Goal: Find specific page/section: Find specific page/section

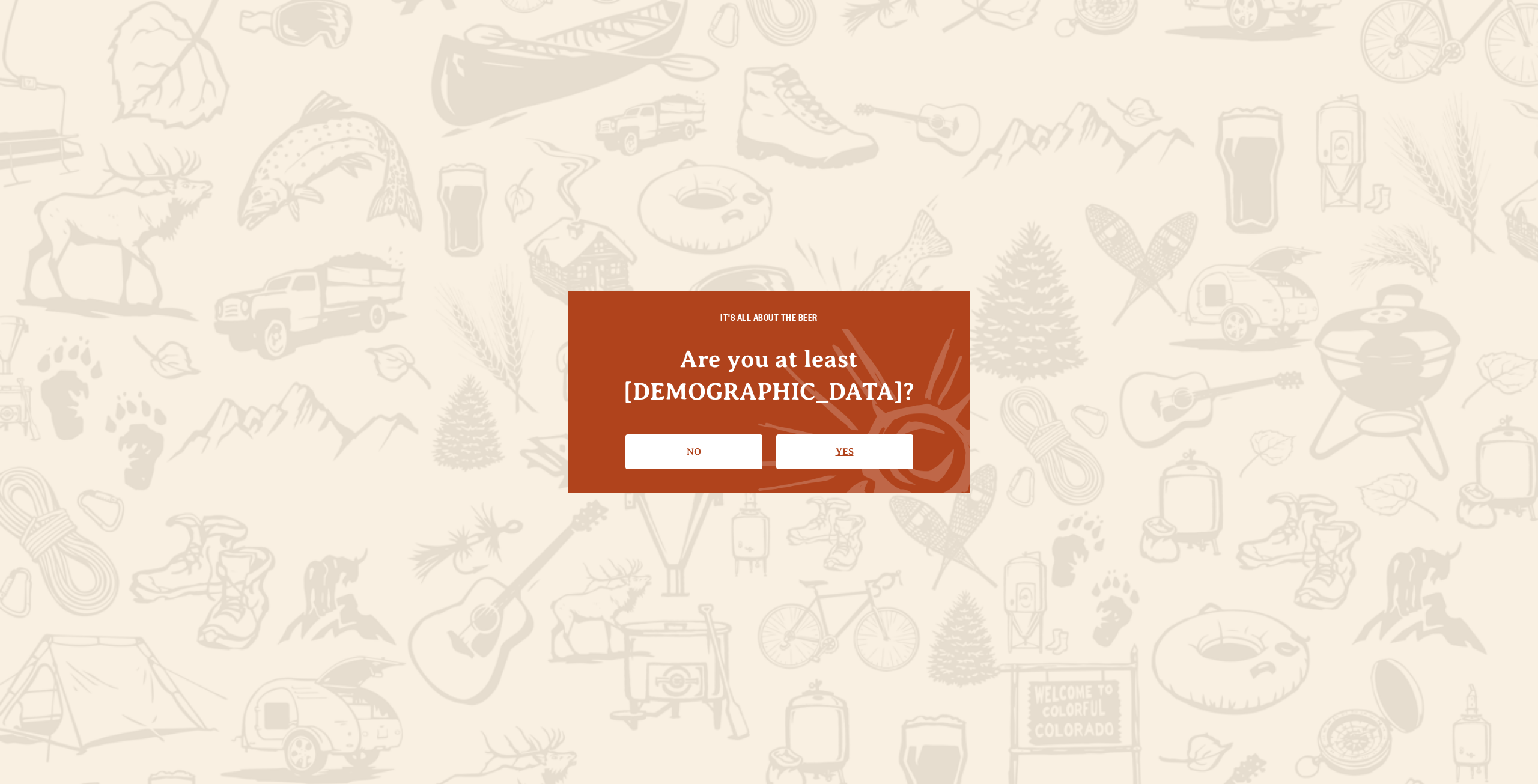
click at [838, 437] on link "Yes" at bounding box center [845, 451] width 137 height 35
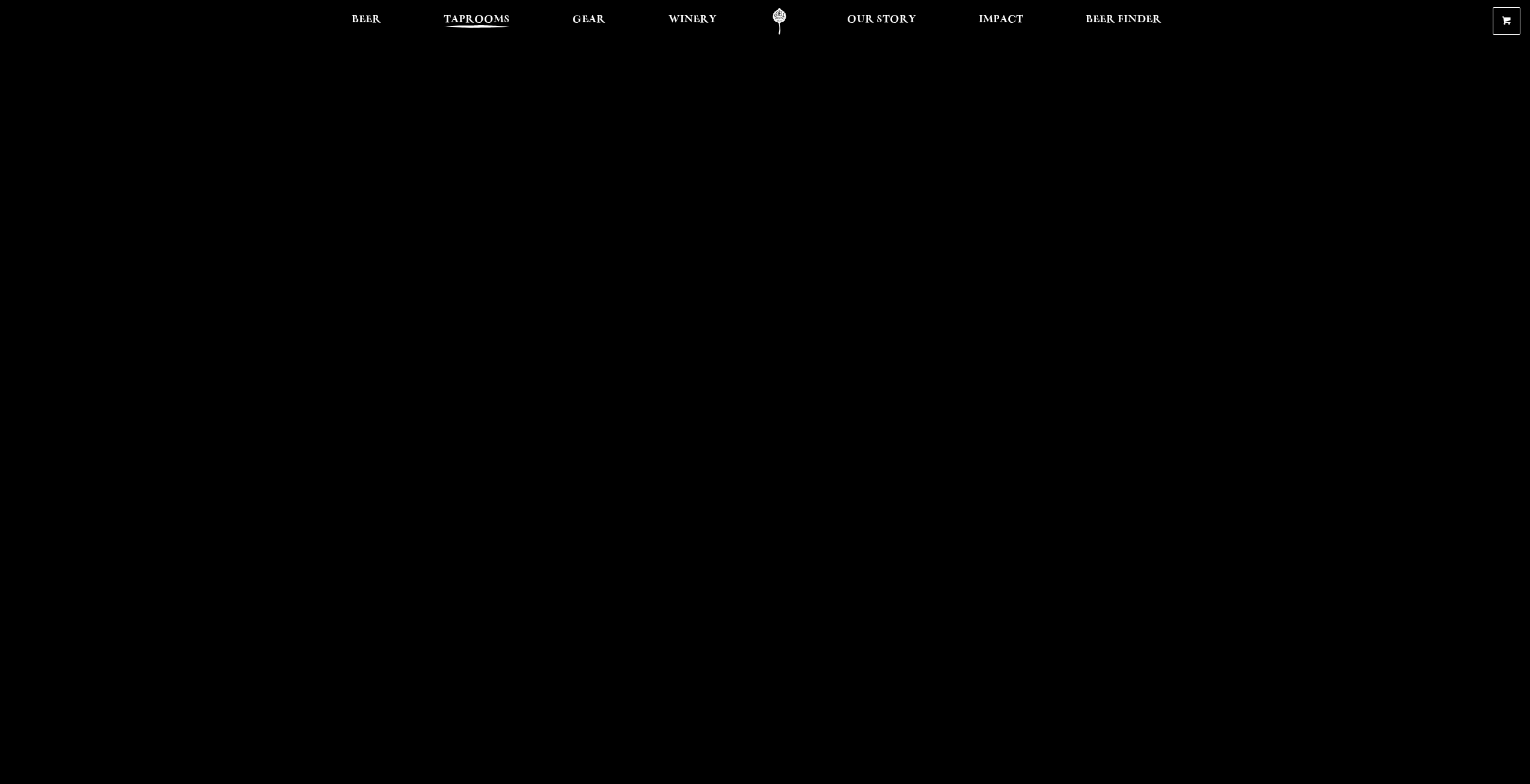
click at [471, 12] on link "Taprooms" at bounding box center [477, 21] width 82 height 27
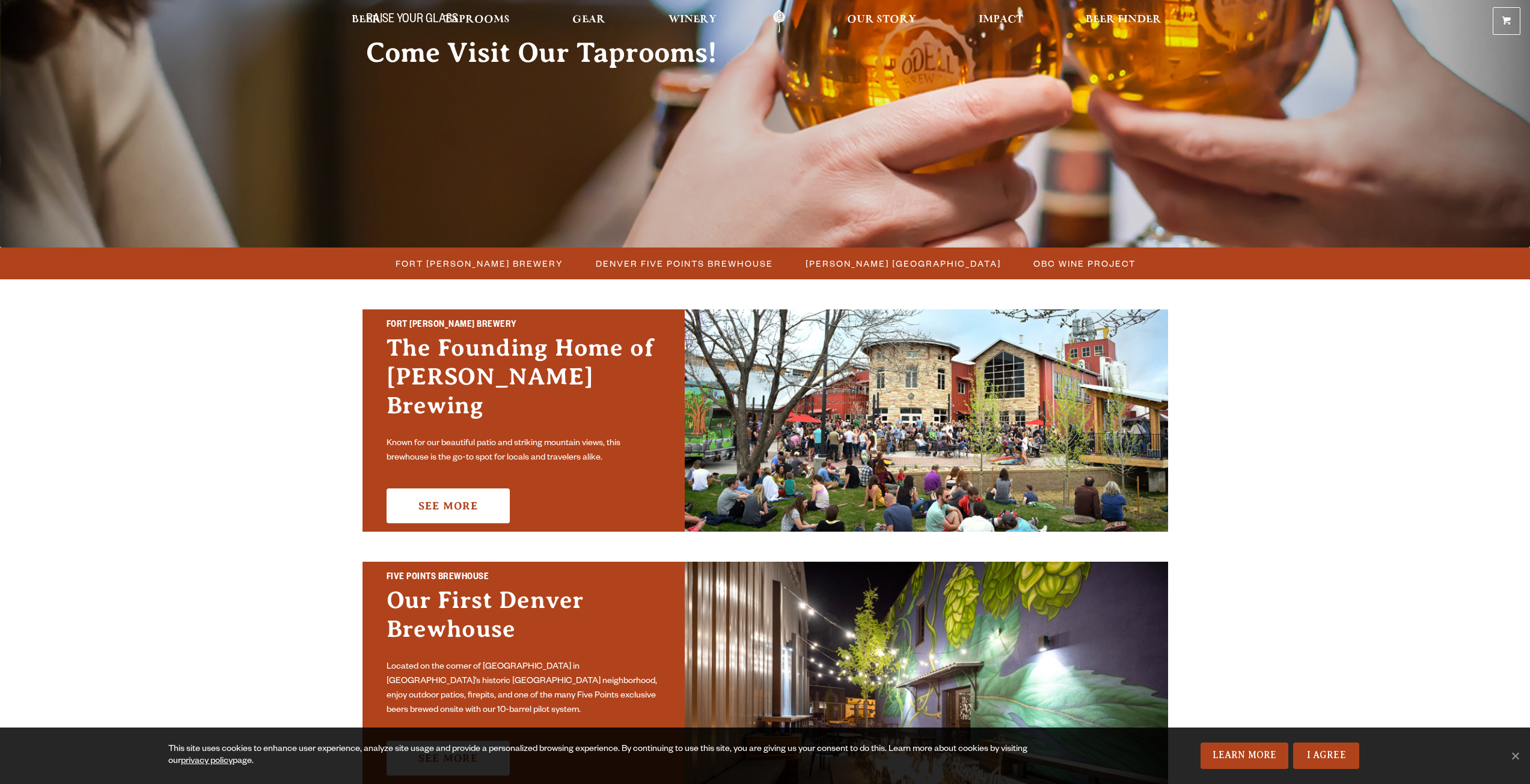
scroll to position [240, 0]
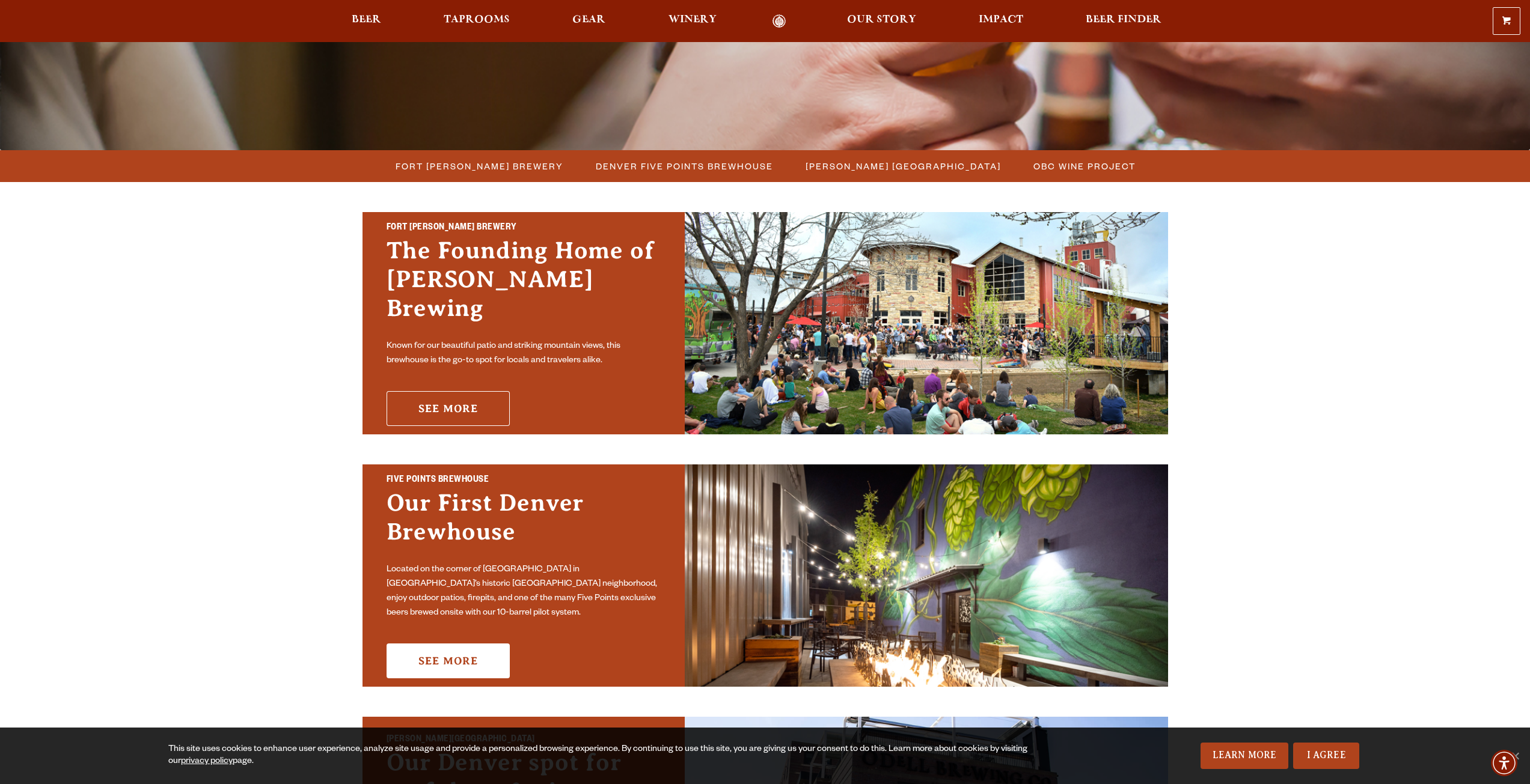
click at [483, 394] on link "See More" at bounding box center [448, 408] width 123 height 35
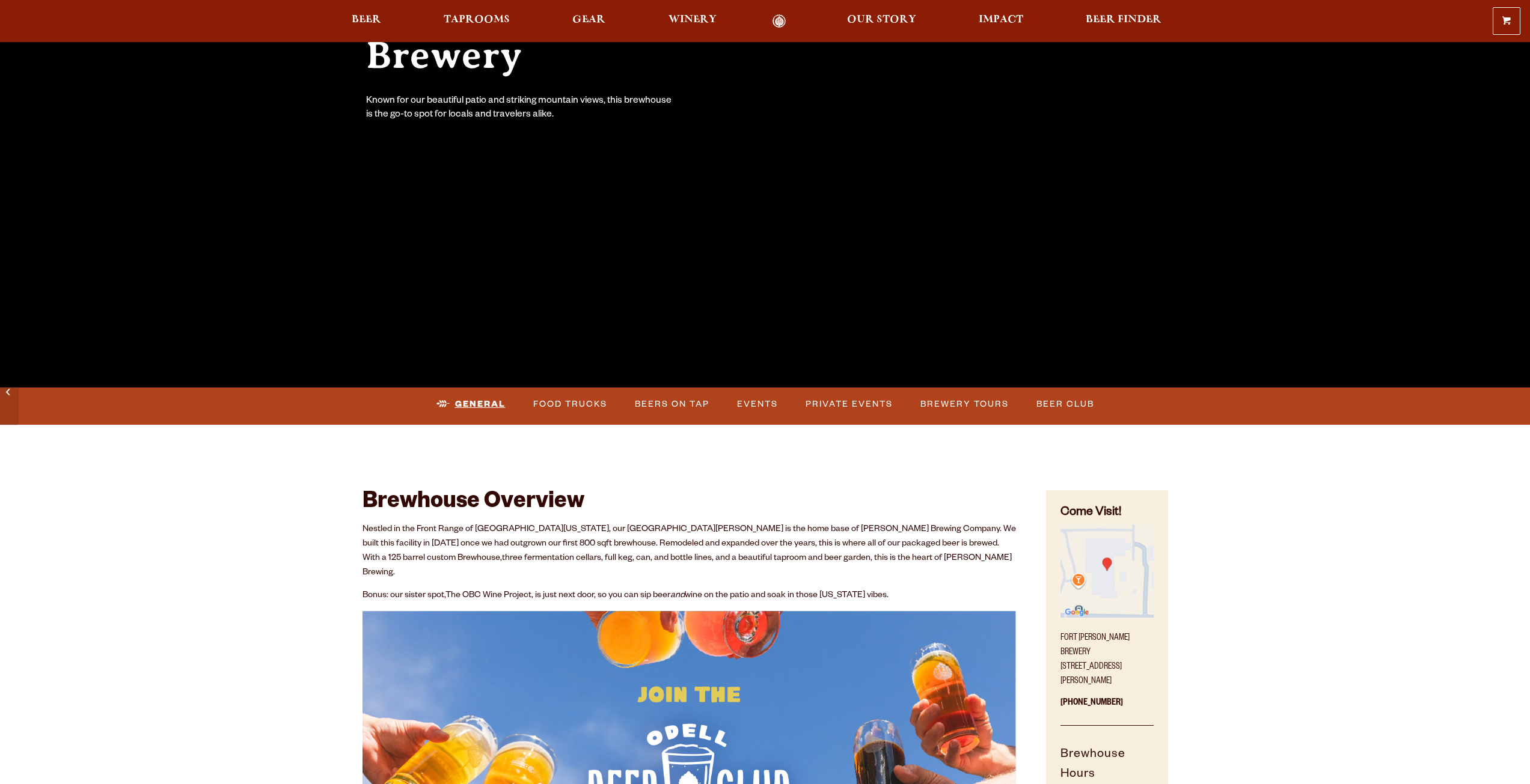
scroll to position [240, 0]
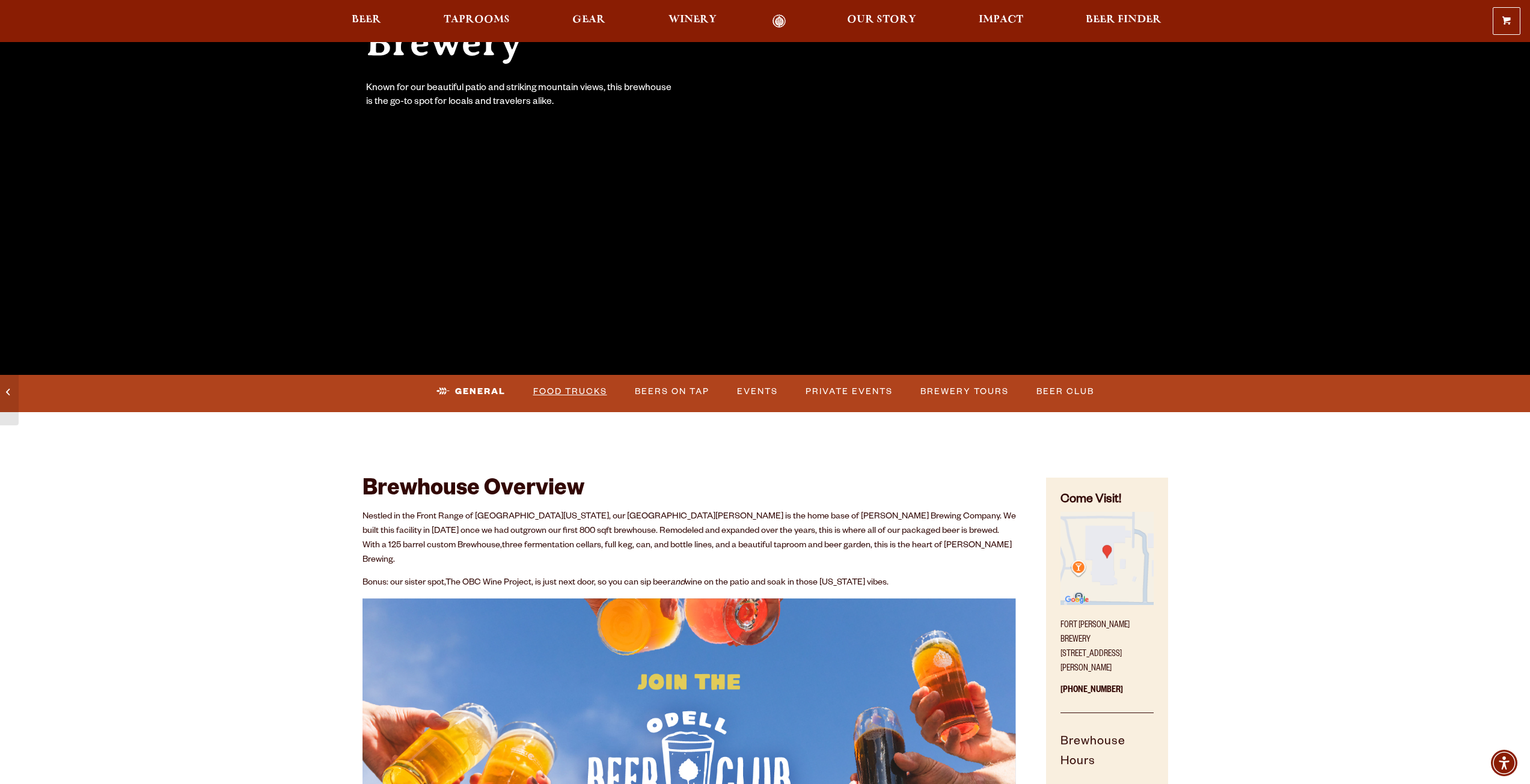
click at [570, 390] on link "Food Trucks" at bounding box center [570, 392] width 84 height 28
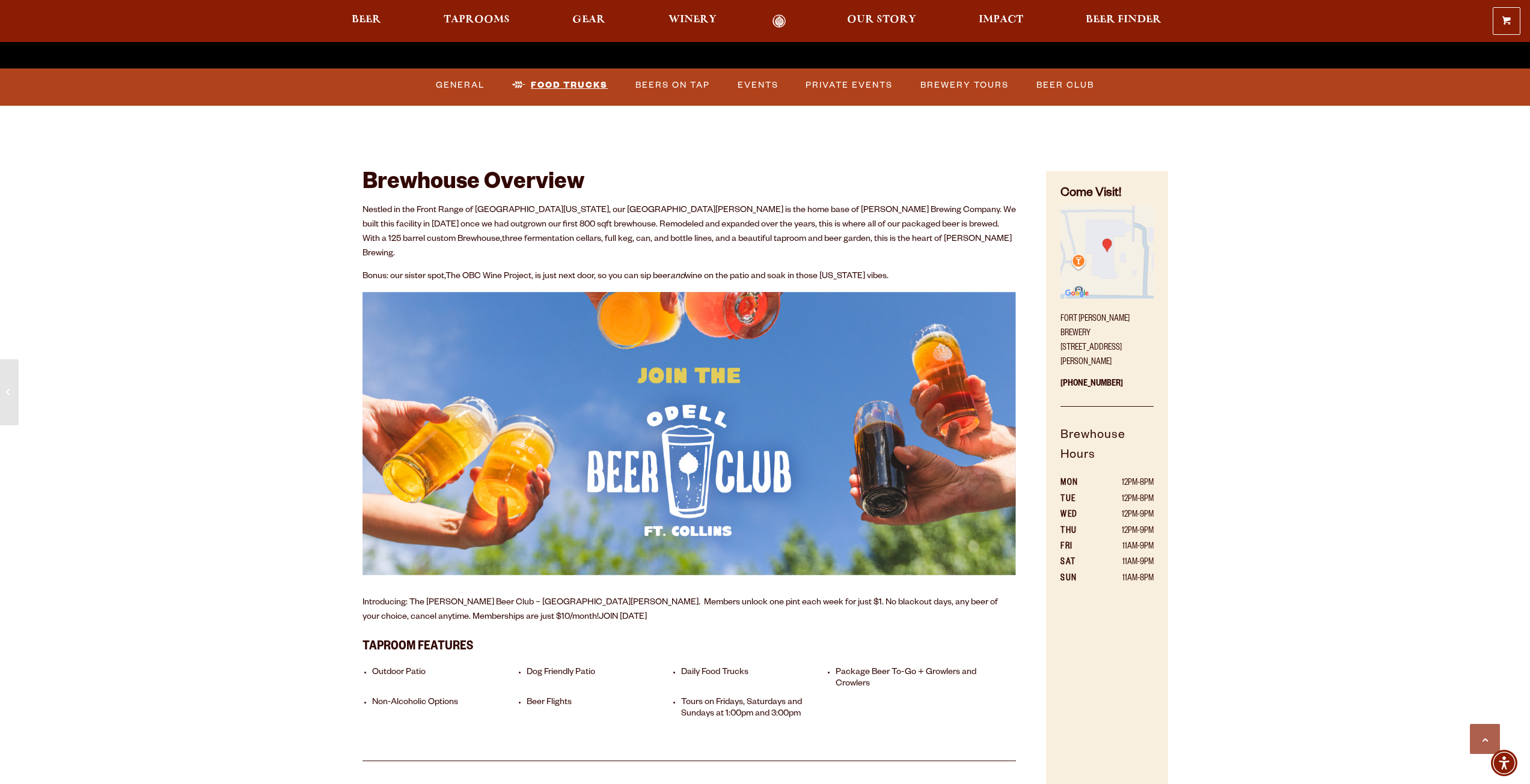
scroll to position [541, 0]
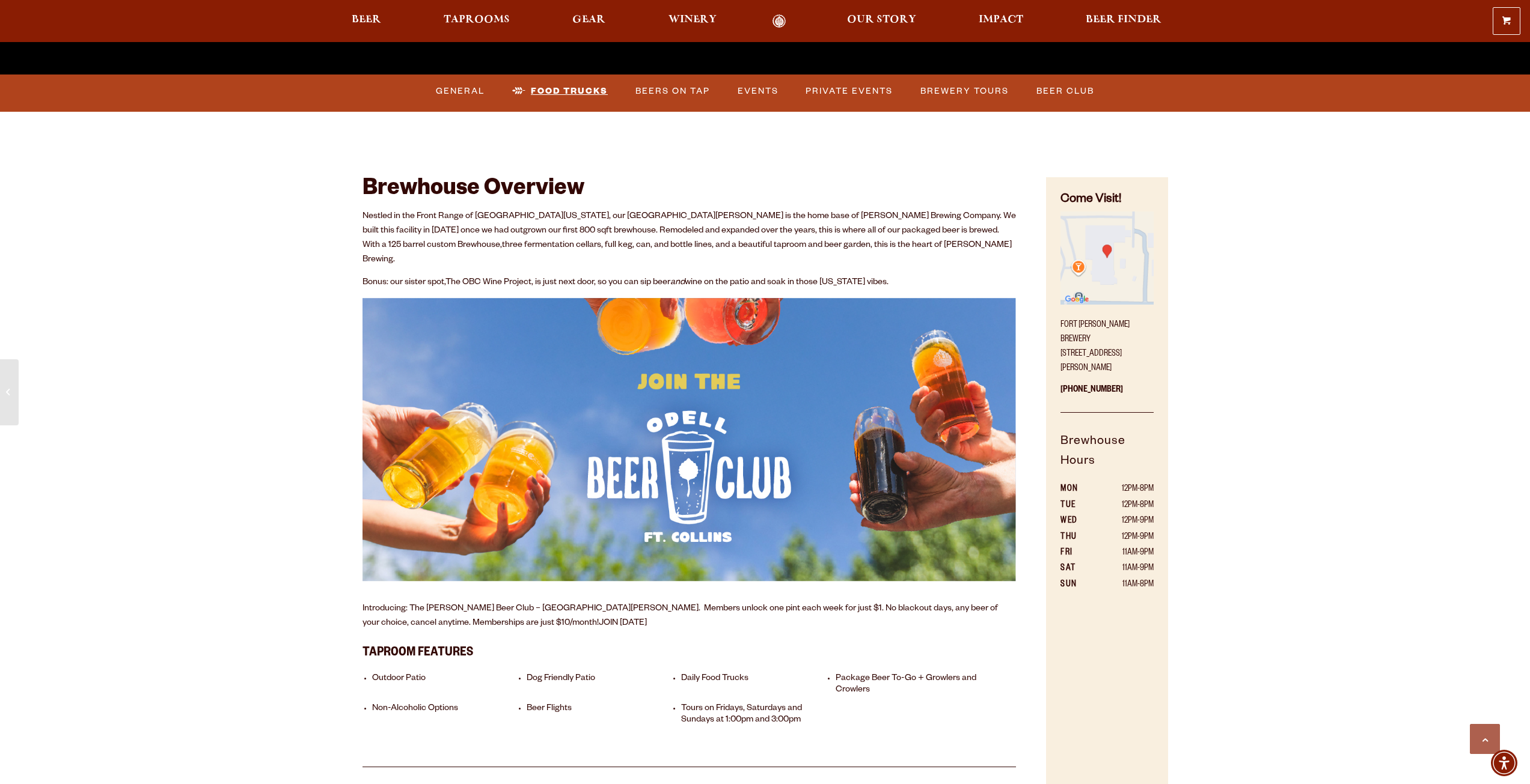
click at [577, 84] on link "Food Trucks" at bounding box center [560, 92] width 106 height 28
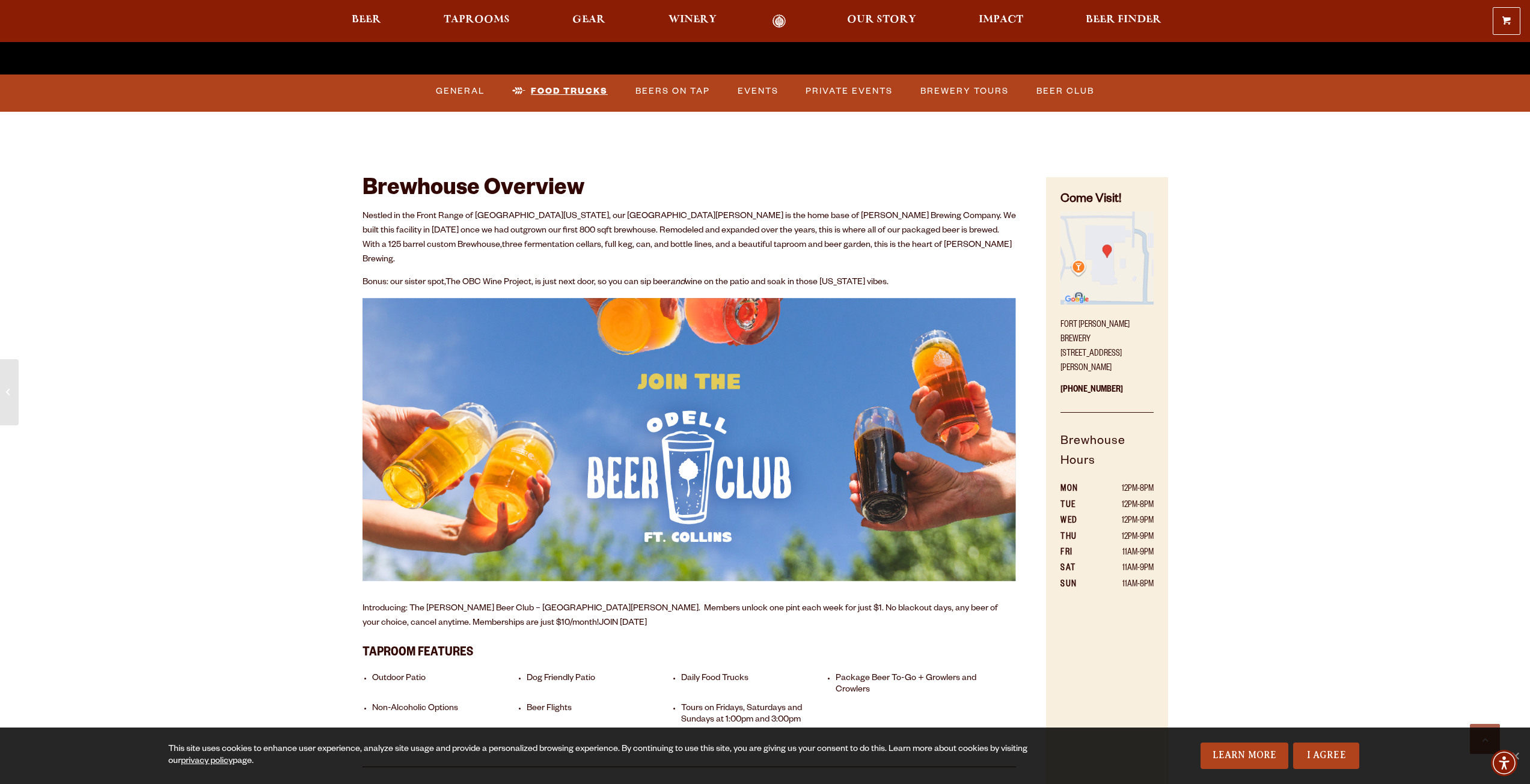
click at [580, 86] on link "Food Trucks" at bounding box center [560, 92] width 106 height 28
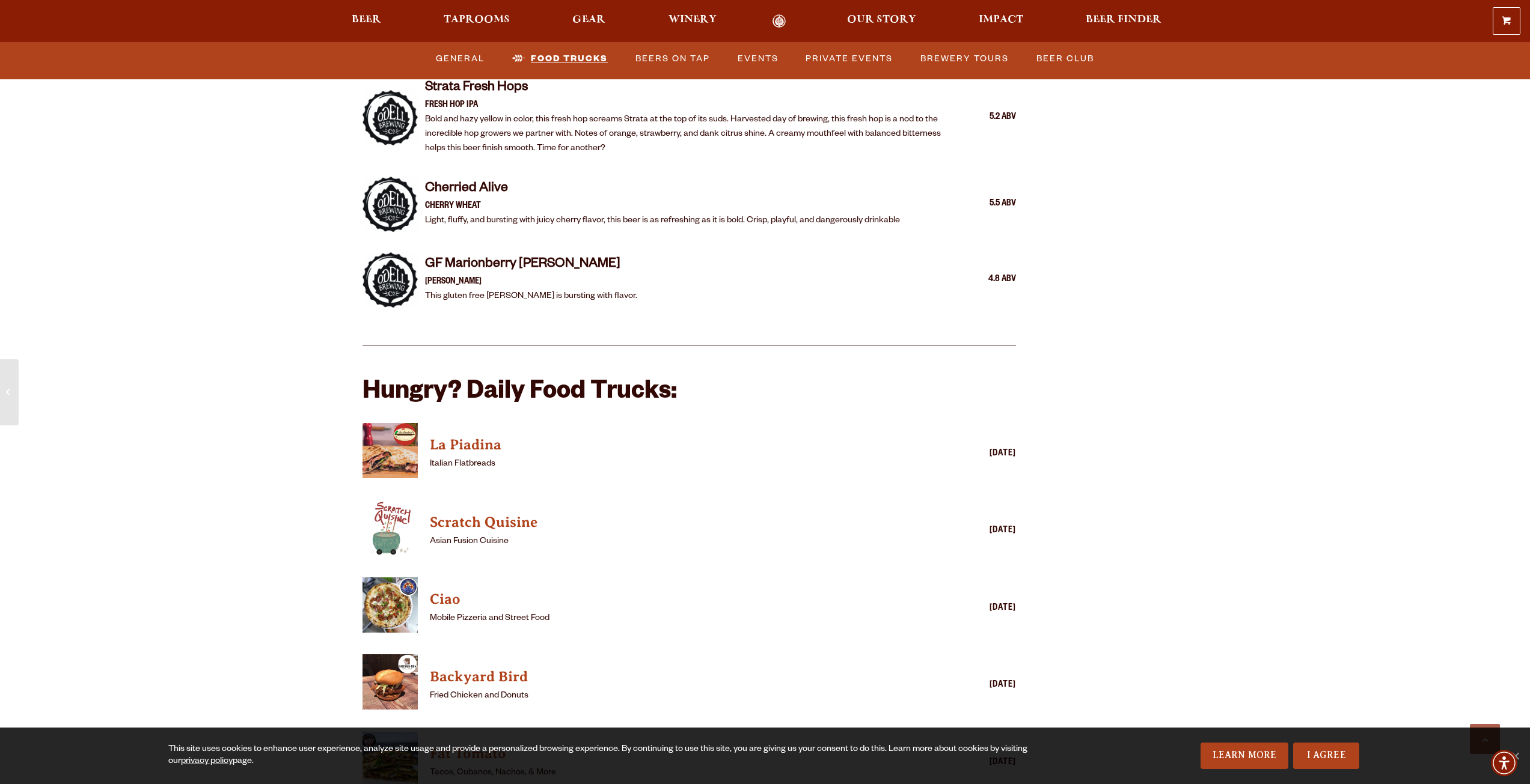
scroll to position [2404, 0]
